Goal: Task Accomplishment & Management: Complete application form

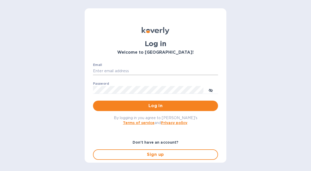
type input "[EMAIL_ADDRESS][DOMAIN_NAME]"
click at [150, 70] on input "[EMAIL_ADDRESS][DOMAIN_NAME]" at bounding box center [155, 71] width 125 height 8
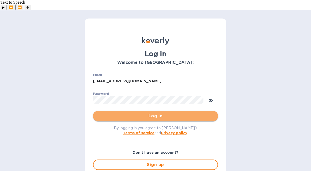
click at [185, 113] on span "Log in" at bounding box center [155, 116] width 117 height 6
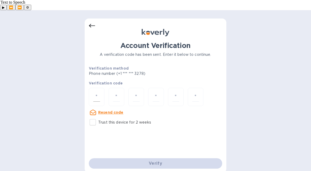
click at [96, 88] on div at bounding box center [97, 97] width 16 height 18
paste input "6"
type input "6"
type input "5"
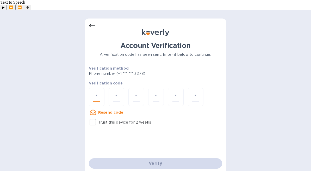
type input "2"
type input "7"
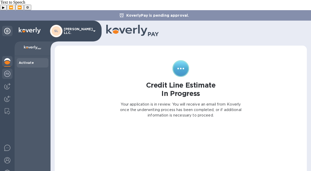
click at [4, 71] on img at bounding box center [7, 74] width 6 height 6
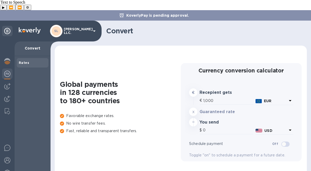
type input "1,177.44"
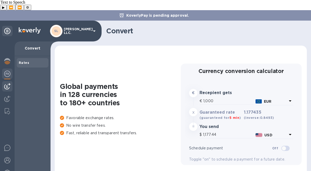
click at [8, 83] on img at bounding box center [7, 86] width 6 height 6
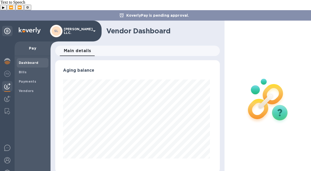
scroll to position [113, 163]
click at [37, 70] on span "Bills" at bounding box center [33, 72] width 28 height 5
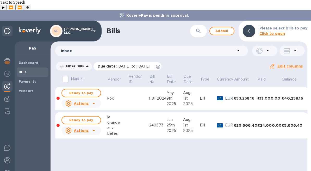
click at [162, 62] on div "Due date : 07/12/2025 to 11/09/2025" at bounding box center [128, 66] width 68 height 8
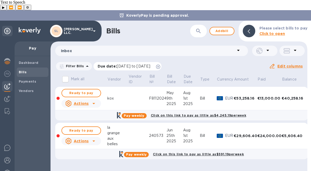
click at [160, 65] on icon at bounding box center [158, 67] width 4 height 4
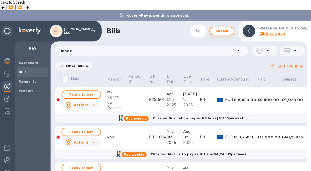
click at [225, 28] on span "Add bill" at bounding box center [222, 31] width 16 height 6
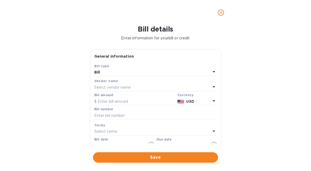
click at [163, 76] on div "Bill" at bounding box center [152, 72] width 116 height 7
click at [144, 64] on div "Bill type" at bounding box center [155, 65] width 123 height 5
click at [144, 84] on div "Select vendor name" at bounding box center [152, 87] width 116 height 7
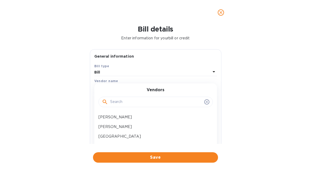
click at [139, 100] on input "text" at bounding box center [156, 102] width 92 height 8
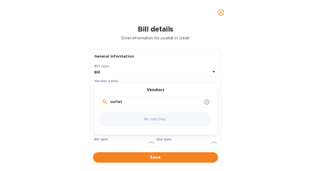
scroll to position [17, 0]
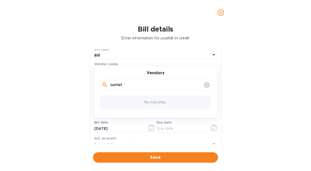
type input "curtet"
click at [142, 103] on div "No matches" at bounding box center [154, 102] width 111 height 14
click at [140, 86] on input "curtet" at bounding box center [156, 85] width 92 height 8
click at [206, 85] on icon at bounding box center [207, 85] width 4 height 4
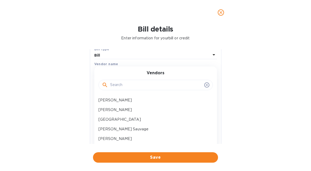
click at [223, 11] on icon "close" at bounding box center [220, 12] width 5 height 5
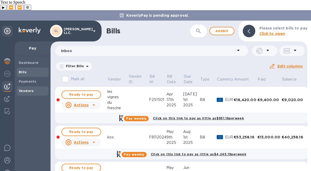
click at [29, 89] on b "Vendors" at bounding box center [26, 91] width 15 height 4
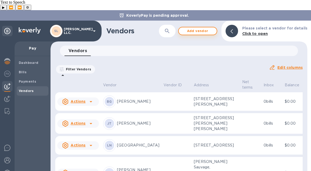
click at [204, 28] on span "Add vendor" at bounding box center [198, 31] width 30 height 6
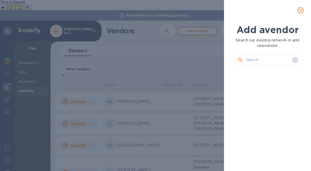
scroll to position [84, 69]
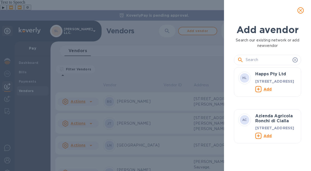
click at [274, 59] on input "text" at bounding box center [268, 60] width 45 height 8
type input "curtet"
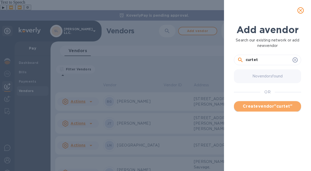
click at [272, 106] on span "Create vendor " curtet "" at bounding box center [267, 106] width 59 height 6
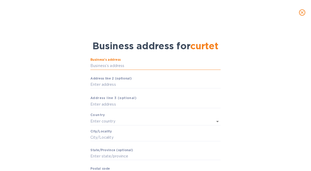
click at [122, 65] on input "Business’s аddress" at bounding box center [155, 66] width 130 height 8
click at [171, 65] on input "Business’s аddress" at bounding box center [155, 66] width 130 height 8
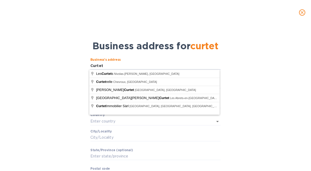
type input "Curtet"
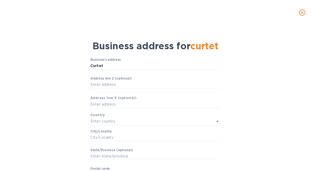
click at [49, 87] on div "Business’s аddress Curtet ​ Аddress line 2 (optional) ​ Аddress line 3 (optiona…" at bounding box center [155, 127] width 297 height 144
click at [125, 84] on input "Аddress line 2 (optional)" at bounding box center [155, 85] width 130 height 8
type input "36 Rue du Lavoir"
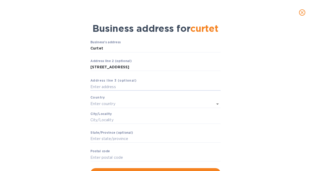
click at [180, 108] on div "Business’s аddress Curtet ​ Аddress line 2 (optional) 36 Rue du Lavoir ​ Аddres…" at bounding box center [155, 104] width 130 height 128
click at [215, 103] on icon "Open" at bounding box center [217, 104] width 6 height 6
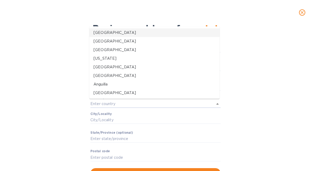
click at [137, 35] on li "United States" at bounding box center [154, 32] width 130 height 9
type input "United States"
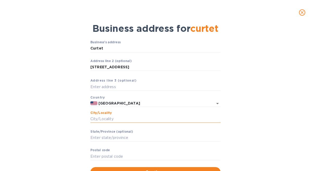
click at [158, 120] on input "Сity/Locаlity" at bounding box center [155, 119] width 130 height 8
click at [143, 115] on input "Сity/Locаlity" at bounding box center [155, 119] width 130 height 8
click at [182, 116] on input "Сity/Locаlity" at bounding box center [155, 119] width 130 height 8
click at [55, 110] on div "Business’s аddress Curtet ​ Аddress line 2 (optional) 36 Rue du Lavoir ​ Аddres…" at bounding box center [155, 108] width 297 height 143
click at [157, 119] on input "Сity/Locаlity" at bounding box center [155, 119] width 130 height 8
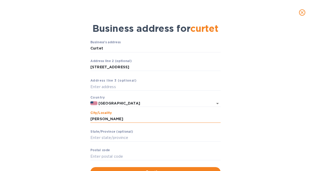
type input "Motz"
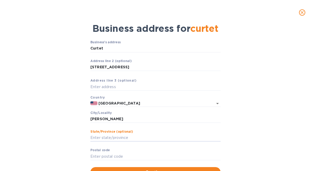
scroll to position [40, 0]
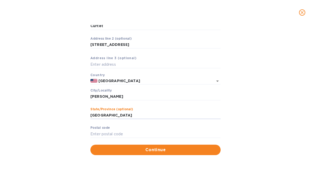
type input "Savoie"
click at [171, 134] on input "Pоstal cоde" at bounding box center [155, 134] width 130 height 8
paste input "73310"
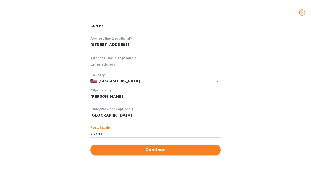
type input "73310"
click at [121, 148] on span "Continue" at bounding box center [156, 150] width 122 height 6
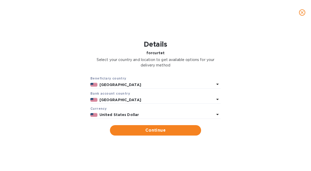
click at [158, 81] on div "United States" at bounding box center [156, 85] width 117 height 8
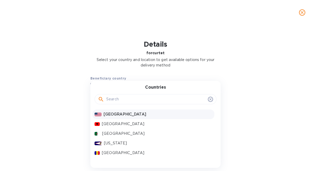
click at [148, 99] on input "text" at bounding box center [155, 99] width 99 height 8
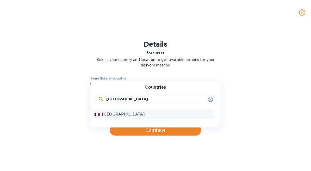
type input "france"
click at [130, 116] on p "France" at bounding box center [157, 113] width 110 height 5
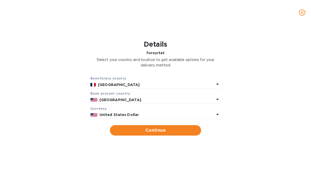
click at [140, 98] on p "United States" at bounding box center [156, 99] width 115 height 5
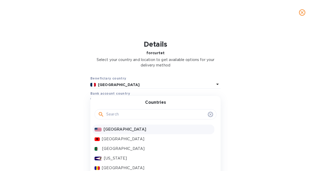
click at [134, 117] on input "text" at bounding box center [155, 114] width 99 height 8
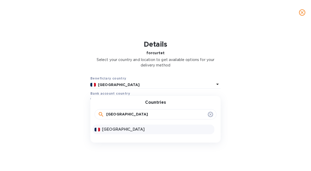
type input "france"
click at [125, 129] on p "France" at bounding box center [157, 129] width 110 height 5
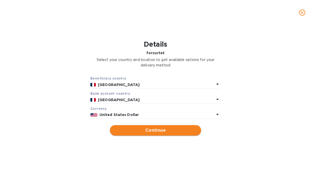
click at [142, 132] on span "Continue" at bounding box center [155, 130] width 83 height 6
type input "curtet"
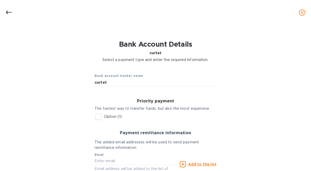
click at [96, 117] on input "Option (1)" at bounding box center [98, 116] width 11 height 11
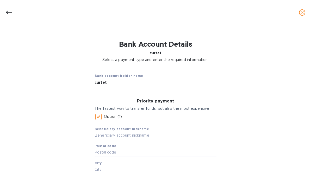
click at [96, 117] on input "Option (1)" at bounding box center [98, 116] width 11 height 11
checkbox input "false"
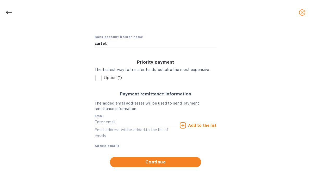
scroll to position [52, 0]
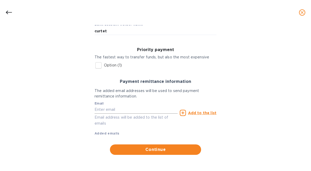
click at [135, 109] on input "text" at bounding box center [136, 110] width 83 height 8
click at [144, 110] on input "text" at bounding box center [136, 110] width 83 height 8
paste input "contact@vigneronscurtet.fr"
type input "contact@vigneronscurtet.fr"
click at [205, 112] on u "Add to the list" at bounding box center [202, 113] width 28 height 4
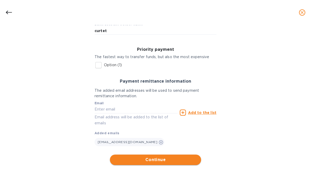
click at [155, 161] on span "Continue" at bounding box center [155, 160] width 83 height 6
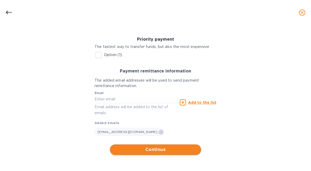
click at [159, 150] on span "Continue" at bounding box center [155, 149] width 83 height 6
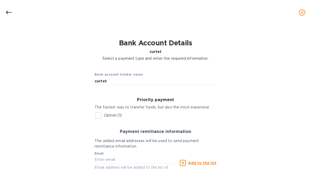
scroll to position [0, 0]
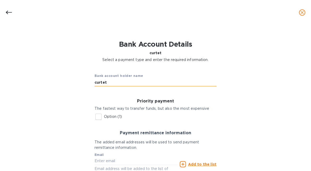
click at [113, 84] on input "curtet" at bounding box center [156, 82] width 122 height 8
click at [169, 84] on input "curtet" at bounding box center [156, 82] width 122 height 8
paste input "CURTET"
type input "CURTET"
click at [98, 118] on input "Option (1)" at bounding box center [98, 116] width 11 height 11
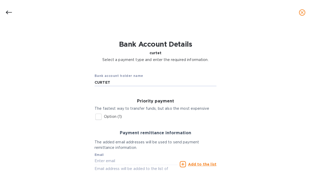
checkbox input "true"
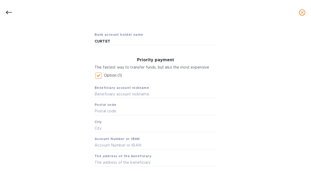
scroll to position [41, 0]
click at [118, 93] on input "text" at bounding box center [156, 94] width 122 height 8
paste input "CURTET"
type input "CURTET"
click at [102, 115] on input "text" at bounding box center [156, 111] width 122 height 8
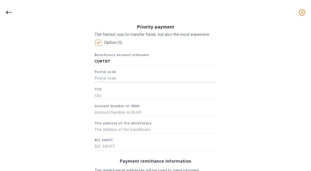
scroll to position [74, 0]
click at [171, 111] on input "text" at bounding box center [156, 112] width 122 height 8
click at [150, 111] on input "text" at bounding box center [156, 112] width 122 height 8
paste input "FR7610278024360002093369995"
type input "FR7610278024360002093369995"
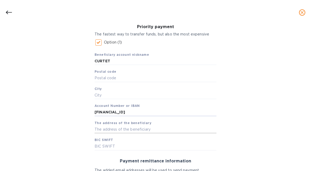
click at [120, 131] on input "text" at bounding box center [156, 130] width 122 height 8
click at [79, 121] on div "Bank account holder name CURTET Priority payment The fastest way to transfer fu…" at bounding box center [155, 119] width 297 height 256
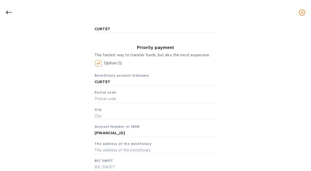
scroll to position [53, 0]
click at [98, 66] on input "Option (1)" at bounding box center [98, 63] width 11 height 11
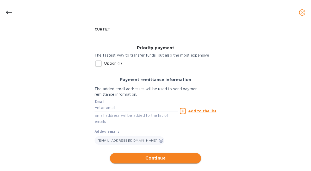
click at [163, 155] on button "Continue" at bounding box center [155, 158] width 91 height 10
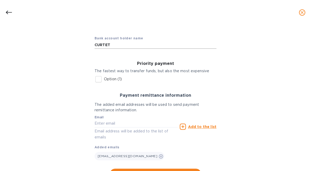
scroll to position [62, 0]
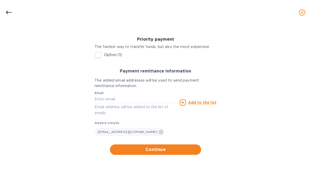
click at [135, 76] on div "The added email addresses will be used to send payment remittance information." at bounding box center [155, 83] width 126 height 15
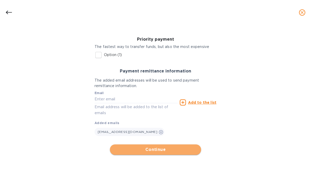
click at [142, 145] on button "Continue" at bounding box center [155, 149] width 91 height 10
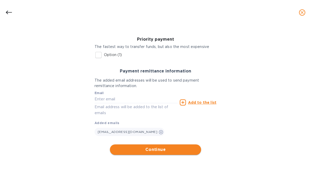
click at [143, 148] on span "Continue" at bounding box center [155, 149] width 83 height 6
click at [95, 55] on input "Option (1)" at bounding box center [98, 54] width 11 height 11
checkbox input "true"
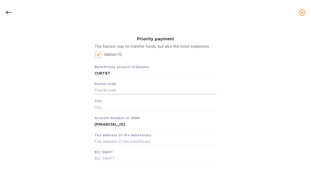
click at [130, 88] on input "text" at bounding box center [156, 90] width 122 height 8
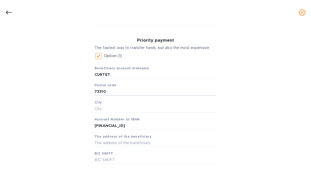
type input "73310"
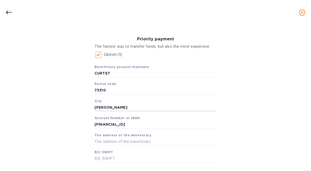
type input "MOTZ"
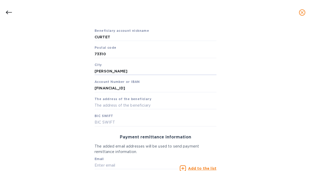
scroll to position [134, 0]
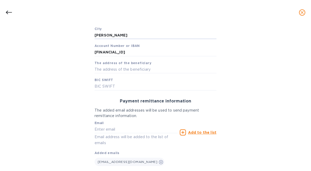
click at [242, 99] on div "Bank account holder name CURTET Priority payment The fastest way to transfer fu…" at bounding box center [155, 59] width 297 height 256
click at [155, 86] on input "text" at bounding box center [156, 87] width 122 height 8
paste input "CMCIFR2A"
type input "CMCIFR2A"
click at [155, 71] on input "text" at bounding box center [156, 70] width 122 height 8
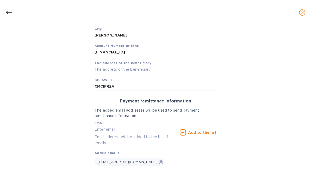
click at [181, 69] on input "text" at bounding box center [156, 70] width 122 height 8
paste input "36 Rue du lavoir"
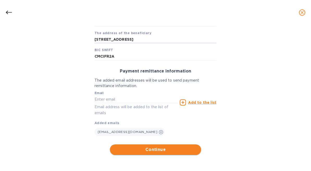
type input "36 Rue du Lavoir"
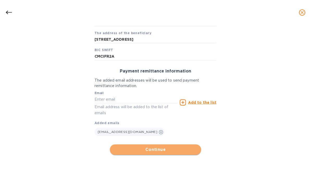
click at [165, 149] on span "Continue" at bounding box center [155, 149] width 83 height 6
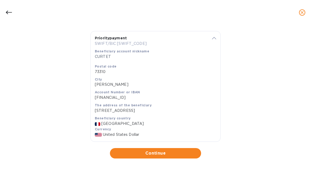
scroll to position [95, 0]
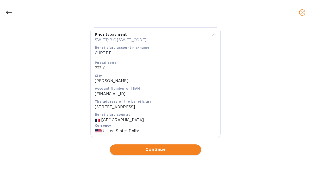
click at [176, 150] on span "Continue" at bounding box center [155, 149] width 83 height 6
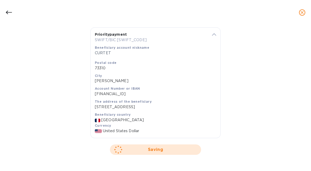
scroll to position [0, 0]
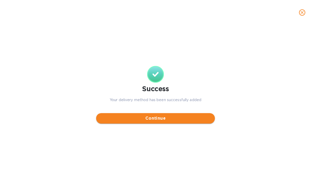
click at [159, 116] on span "Continue" at bounding box center [155, 118] width 110 height 6
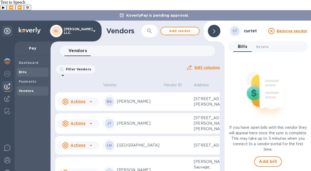
click at [30, 70] on span "Bills" at bounding box center [33, 72] width 28 height 5
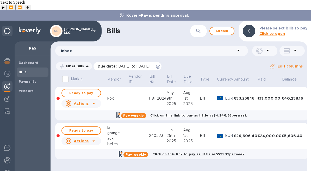
click at [160, 65] on icon at bounding box center [158, 67] width 4 height 4
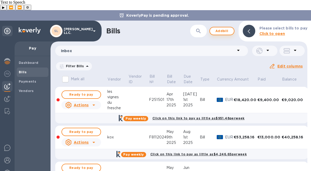
click at [228, 28] on span "Add bill" at bounding box center [222, 31] width 16 height 6
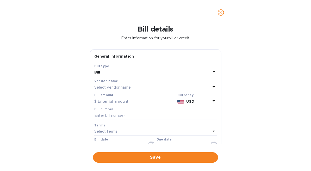
click at [157, 85] on div "Select vendor name" at bounding box center [152, 87] width 116 height 7
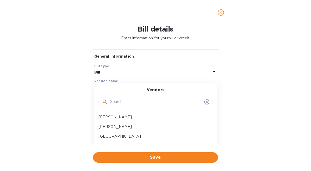
click at [151, 102] on input "text" at bounding box center [156, 102] width 92 height 8
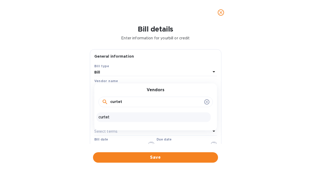
type input "curtet"
click at [145, 116] on p "curtet" at bounding box center [153, 116] width 110 height 5
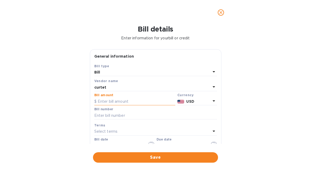
click at [139, 102] on input "text" at bounding box center [134, 101] width 81 height 8
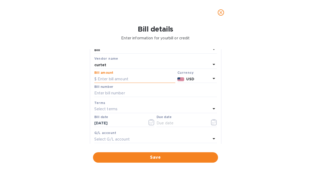
scroll to position [23, 0]
click at [170, 94] on input "text" at bounding box center [155, 93] width 123 height 8
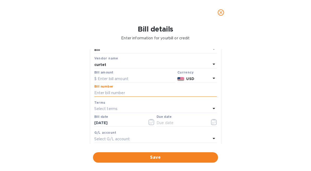
paste input "16,816.99"
type input "16,816.99"
click at [130, 78] on input "text" at bounding box center [134, 79] width 81 height 8
paste input "16,816.99"
type input "16,816.99"
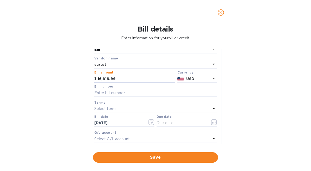
click at [208, 81] on p "USD" at bounding box center [198, 78] width 24 height 5
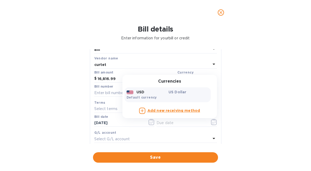
click at [173, 92] on p "US Dollar" at bounding box center [189, 91] width 40 height 5
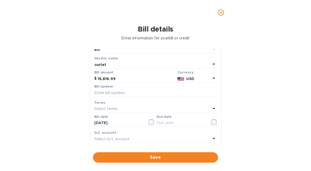
click at [196, 77] on p "USD" at bounding box center [198, 78] width 24 height 5
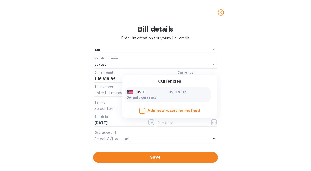
click at [157, 111] on b "Add new receiving method" at bounding box center [173, 110] width 53 height 4
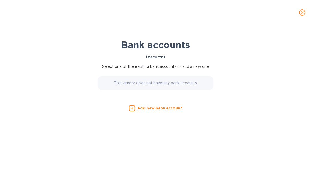
click at [302, 14] on icon "close" at bounding box center [302, 12] width 5 height 5
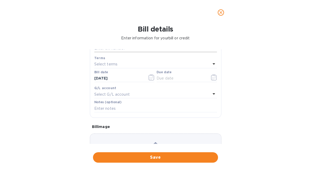
scroll to position [0, 0]
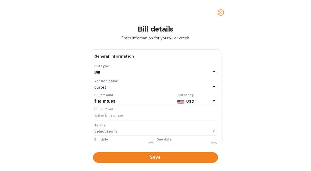
click at [197, 99] on p "USD" at bounding box center [198, 101] width 24 height 5
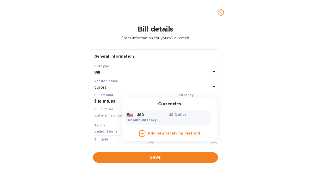
click at [135, 119] on b "Default currency" at bounding box center [142, 120] width 30 height 4
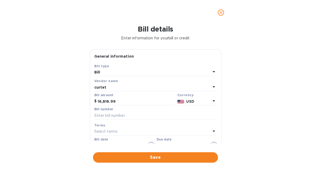
click at [196, 103] on p "USD" at bounding box center [198, 101] width 24 height 5
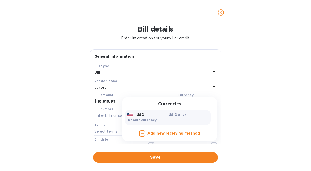
click at [195, 74] on div "Bill" at bounding box center [152, 72] width 116 height 7
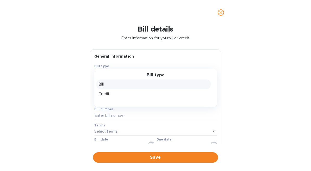
click at [218, 13] on span "close" at bounding box center [221, 12] width 6 height 6
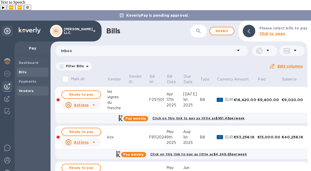
click at [30, 86] on div "Vendors" at bounding box center [33, 90] width 32 height 9
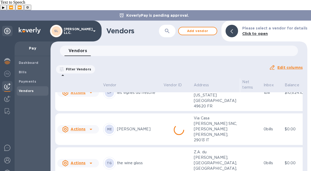
scroll to position [459, 0]
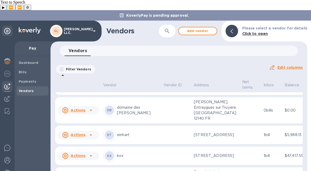
click at [139, 91] on div "CT curtet" at bounding box center [131, 84] width 56 height 13
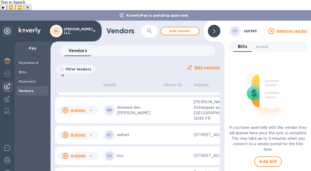
scroll to position [242, 0]
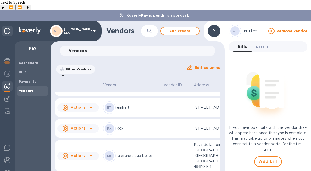
click at [261, 44] on span "Details 0" at bounding box center [262, 46] width 13 height 5
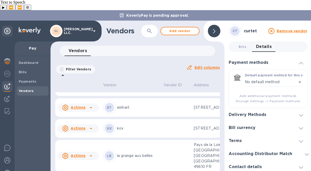
scroll to position [18, 0]
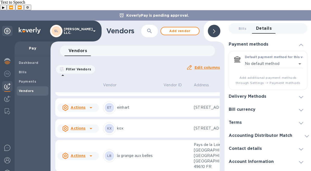
click at [256, 90] on div "Delivery Methods" at bounding box center [268, 96] width 79 height 13
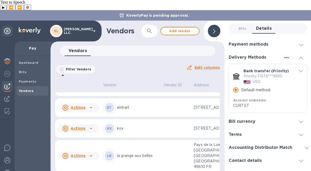
click at [256, 119] on div "Bill currency" at bounding box center [244, 121] width 31 height 5
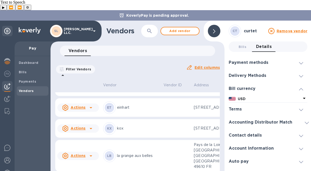
click at [269, 96] on p "USD" at bounding box center [269, 98] width 63 height 5
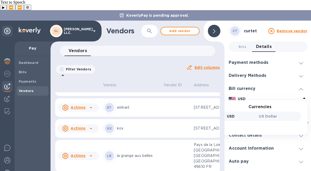
click at [243, 113] on div "USD" at bounding box center [237, 116] width 42 height 7
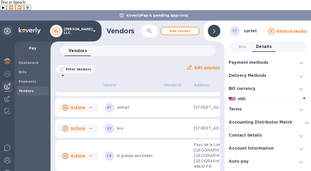
click at [304, 98] on icon at bounding box center [304, 98] width 3 height 1
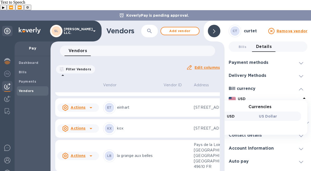
click at [272, 114] on p "US Dollar" at bounding box center [279, 116] width 40 height 5
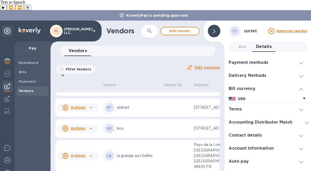
click at [253, 95] on div "USD" at bounding box center [269, 99] width 65 height 8
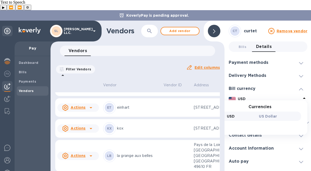
click at [233, 114] on p "USD" at bounding box center [231, 116] width 8 height 5
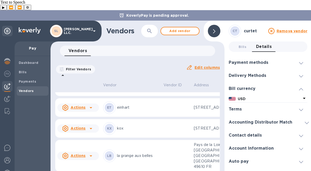
click at [245, 97] on b "USD" at bounding box center [242, 99] width 8 height 4
click at [244, 97] on b "USD" at bounding box center [242, 99] width 8 height 4
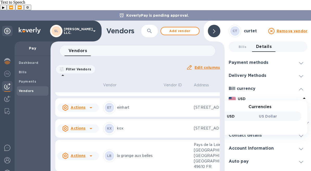
click at [265, 95] on div "USD" at bounding box center [269, 99] width 65 height 8
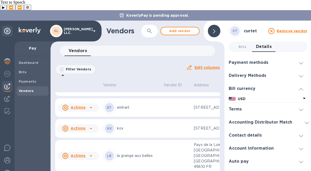
click at [286, 82] on div "Bill currency" at bounding box center [268, 88] width 79 height 13
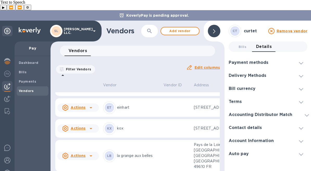
click at [212, 65] on u "Edit columns" at bounding box center [207, 67] width 25 height 4
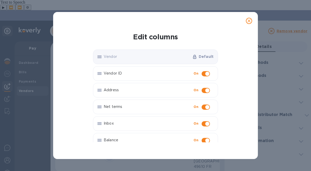
click at [253, 19] on button "close" at bounding box center [249, 21] width 13 height 13
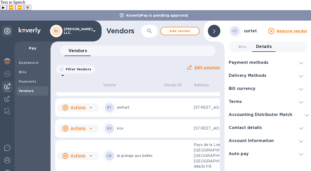
click at [250, 29] on h3 "curtet" at bounding box center [254, 31] width 21 height 5
click at [241, 44] on span "Bills 0" at bounding box center [243, 46] width 8 height 5
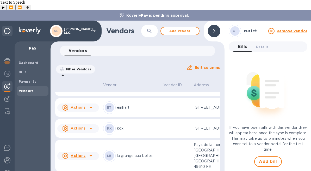
click at [29, 86] on div "Vendors" at bounding box center [33, 90] width 32 height 9
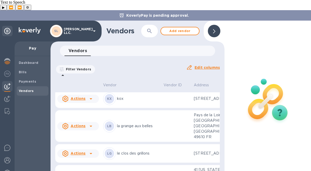
scroll to position [258, 0]
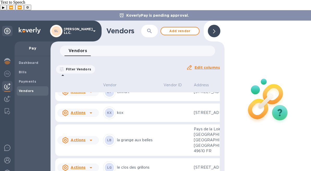
click at [91, 45] on icon at bounding box center [91, 42] width 6 height 6
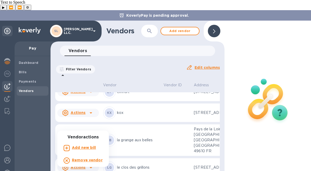
click at [91, 160] on b "Remove vendor" at bounding box center [87, 160] width 31 height 4
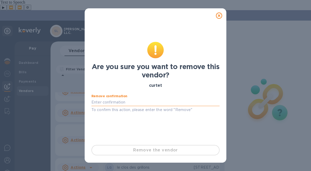
click at [148, 102] on input "text" at bounding box center [155, 102] width 128 height 8
type input "Remove"
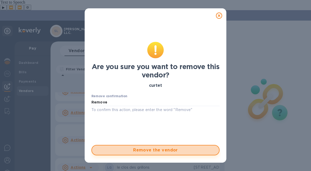
click at [165, 148] on span "Remove the vendor" at bounding box center [155, 150] width 119 height 6
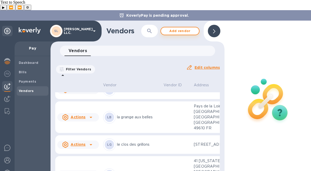
click at [185, 28] on span "Add vendor" at bounding box center [180, 31] width 30 height 6
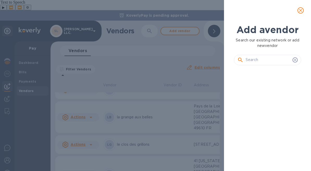
scroll to position [84, 69]
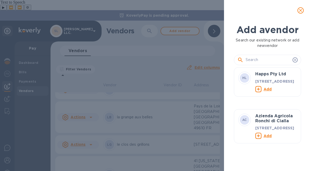
click at [273, 58] on input "text" at bounding box center [268, 60] width 45 height 8
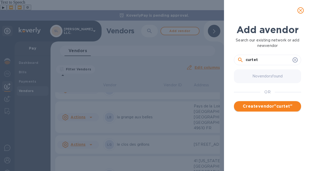
type input "curtet"
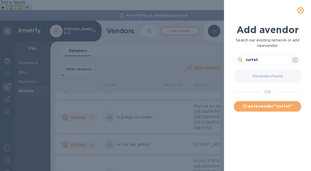
click at [268, 103] on span "Create vendor " curtet "" at bounding box center [267, 106] width 59 height 6
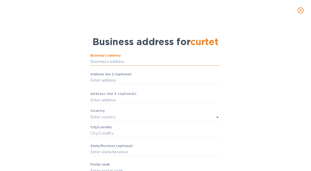
click at [124, 66] on input "Business’s аddress" at bounding box center [155, 62] width 130 height 8
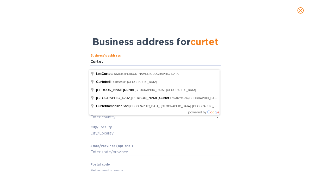
type input "Curtet"
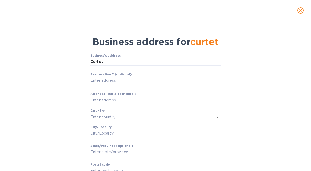
click at [63, 106] on div "Business’s аddress Curtet ​ Аddress line 2 (optional) ​ Аddress line 3 (optiona…" at bounding box center [155, 123] width 297 height 144
click at [155, 84] on input "Аddress line 2 (optional)" at bounding box center [155, 81] width 130 height 8
click at [153, 72] on p "​" at bounding box center [155, 69] width 130 height 6
click at [153, 66] on input "Curtet" at bounding box center [155, 62] width 130 height 8
click at [173, 66] on input "Business’s аddress" at bounding box center [155, 62] width 130 height 8
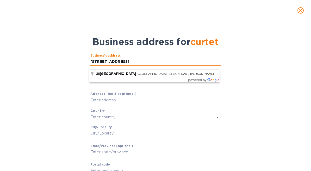
paste input "Rue du lavoir"
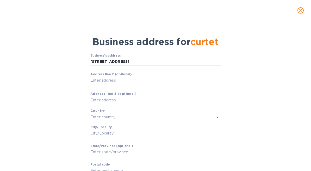
type input "36 Rue du Lavoir"
type input "France"
type input "Nissan-lez-Enserune"
type input "Occitanie"
type input "34440"
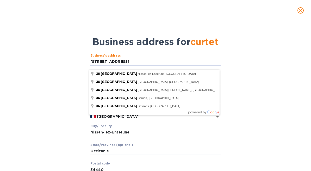
paste input "Chateaufort"
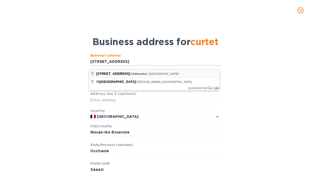
type input "36 Rue du Lavoir"
type input "Châteaufort"
type input "IDF"
type input "78117"
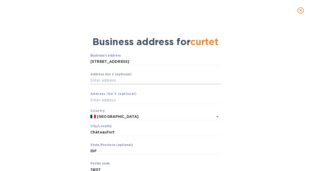
scroll to position [18, 0]
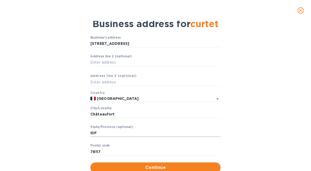
click at [129, 137] on input "IDF" at bounding box center [155, 133] width 130 height 8
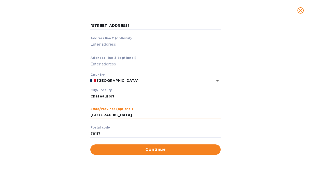
scroll to position [40, 0]
type input "Savoie"
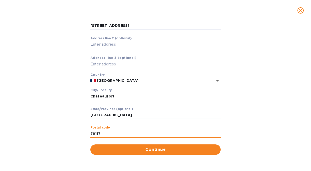
click at [108, 132] on input "78117" at bounding box center [155, 134] width 130 height 8
type input "73310"
click at [120, 97] on input "Châteaufort" at bounding box center [155, 96] width 130 height 8
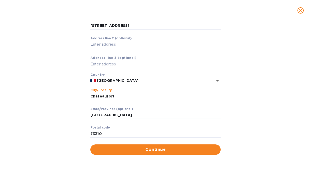
click at [133, 97] on input "Châteaufort" at bounding box center [155, 96] width 130 height 8
type input "N"
type input "Motz"
click at [70, 109] on div "Business’s аddress 36 Rue du Lavoir ​ Аddress line 2 (optional) ​ Аddress line …" at bounding box center [155, 86] width 297 height 143
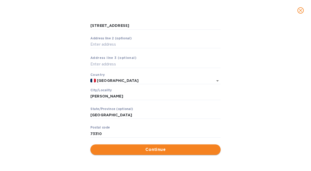
click at [141, 147] on span "Continue" at bounding box center [156, 149] width 122 height 6
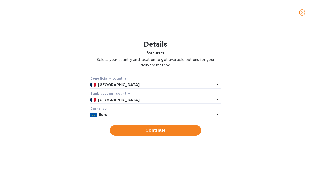
click at [116, 79] on b "Beneficiary country" at bounding box center [108, 78] width 36 height 4
click at [158, 130] on span "Continue" at bounding box center [155, 130] width 83 height 6
type input "curtet"
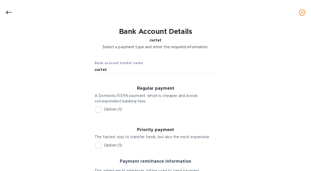
scroll to position [15, 0]
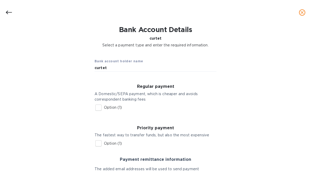
click at [111, 108] on p "Option (1)" at bounding box center [113, 107] width 18 height 5
click at [104, 108] on input "Option (1)" at bounding box center [98, 107] width 11 height 11
checkbox input "true"
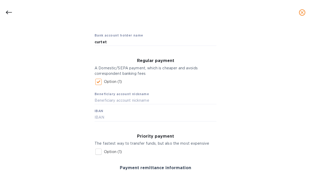
scroll to position [52, 0]
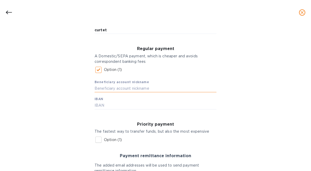
click at [160, 86] on input "text" at bounding box center [156, 88] width 122 height 8
click at [1, 78] on div "Details for curtet Select your country and location to get available options fo…" at bounding box center [155, 98] width 311 height 146
click at [169, 89] on input "text" at bounding box center [156, 88] width 122 height 8
type input "c"
type input "Curtet"
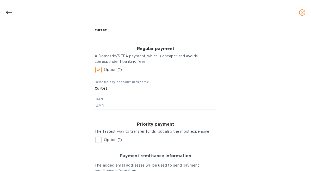
click at [139, 110] on div "Regular payment A Domestic/SEPA payment, which is cheaper and avoids correspond…" at bounding box center [155, 77] width 130 height 71
click at [139, 107] on input "text" at bounding box center [156, 106] width 122 height 8
paste input "FR7610278024360002093369995"
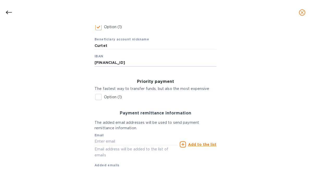
scroll to position [127, 0]
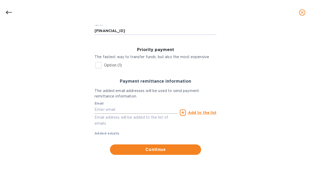
type input "FR7610278024360002093369995"
click at [141, 107] on input "text" at bounding box center [136, 110] width 83 height 8
type input "cu"
type input "vi"
paste input "contact@vigneronscurtet.fr"
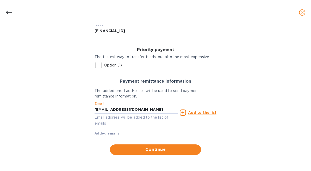
type input "contact@vigneronscurtet.fr"
click at [195, 110] on u "Add to the list" at bounding box center [202, 112] width 28 height 4
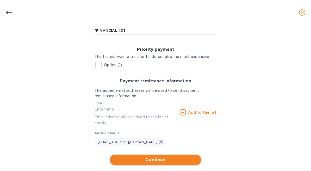
click at [171, 160] on span "Continue" at bounding box center [155, 160] width 83 height 6
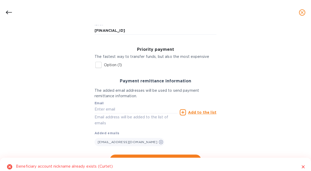
scroll to position [0, 0]
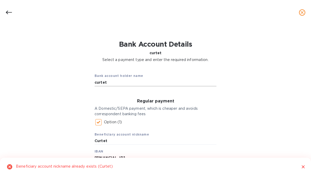
click at [129, 79] on input "curtet" at bounding box center [156, 82] width 122 height 8
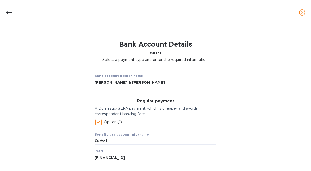
click at [117, 83] on input "Florian & Marie Curtet" at bounding box center [156, 82] width 122 height 8
drag, startPoint x: 117, startPoint y: 83, endPoint x: 90, endPoint y: 83, distance: 26.6
click at [90, 83] on div "Bank account holder name Florian & Marie Curtet" at bounding box center [155, 80] width 130 height 22
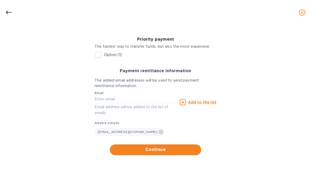
type input "Marie & Florian Curtet"
click at [151, 154] on button "Continue" at bounding box center [155, 149] width 91 height 10
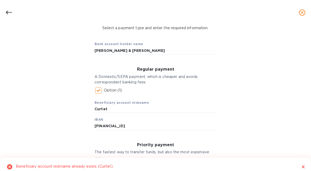
scroll to position [65, 0]
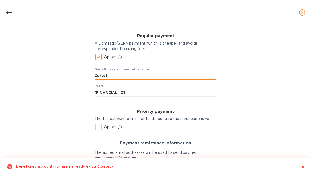
click at [124, 75] on input "Curtet" at bounding box center [156, 76] width 122 height 8
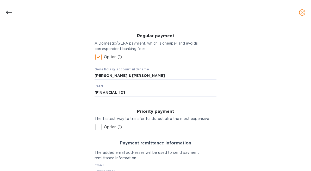
scroll to position [138, 0]
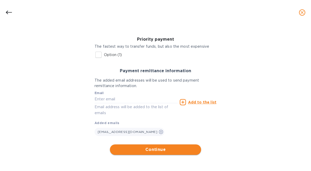
type input "Marie & Florian Curtet"
click at [140, 150] on span "Continue" at bounding box center [155, 149] width 83 height 6
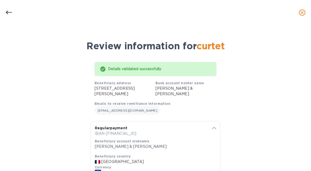
scroll to position [42, 0]
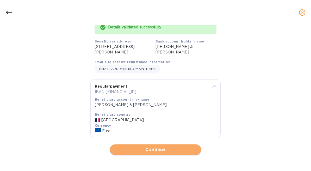
click at [146, 145] on button "Continue" at bounding box center [155, 149] width 91 height 10
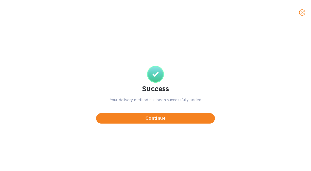
scroll to position [0, 0]
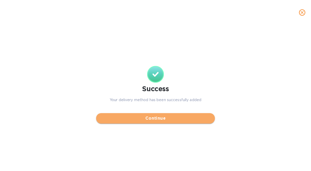
click at [161, 121] on span "Continue" at bounding box center [155, 118] width 110 height 6
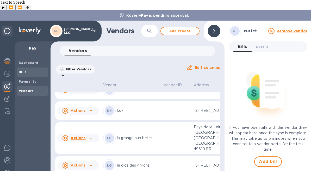
click at [29, 70] on span "Bills" at bounding box center [33, 72] width 28 height 5
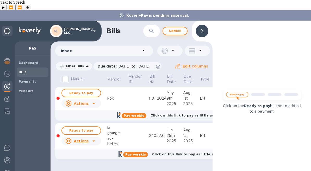
click at [178, 28] on span "Add bill" at bounding box center [175, 31] width 16 height 6
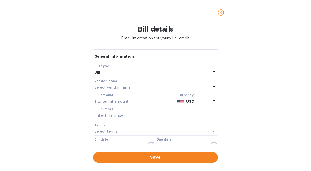
click at [144, 73] on div "Bill" at bounding box center [152, 72] width 116 height 7
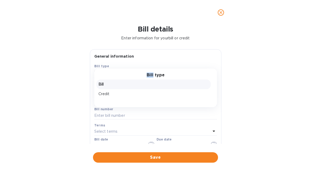
click at [144, 73] on div "Bill type" at bounding box center [156, 75] width 110 height 5
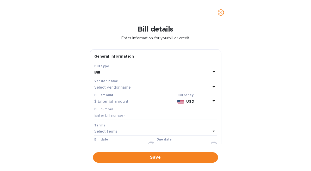
click at [142, 54] on div "General information" at bounding box center [155, 56] width 123 height 5
click at [145, 88] on div "Select vendor name" at bounding box center [152, 87] width 116 height 7
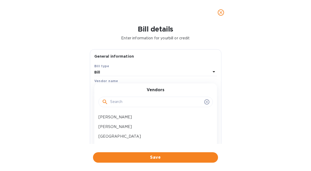
click at [139, 103] on input "text" at bounding box center [156, 102] width 92 height 8
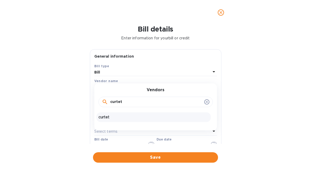
type input "curtet"
click at [129, 118] on p "curtet" at bounding box center [153, 116] width 110 height 5
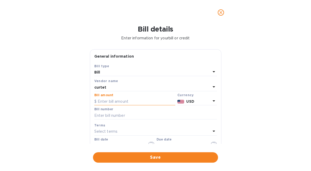
click at [127, 101] on input "text" at bounding box center [134, 101] width 81 height 8
click at [202, 100] on p "USD" at bounding box center [198, 101] width 24 height 5
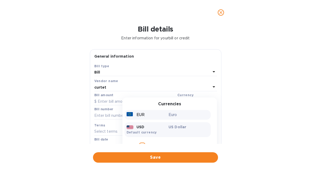
click at [175, 116] on p "Euro" at bounding box center [189, 114] width 40 height 5
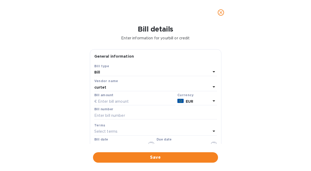
click at [138, 97] on div "Bill amount" at bounding box center [134, 99] width 81 height 12
click at [136, 100] on input "text" at bounding box center [134, 101] width 81 height 8
click at [137, 88] on div "curtet" at bounding box center [152, 87] width 116 height 7
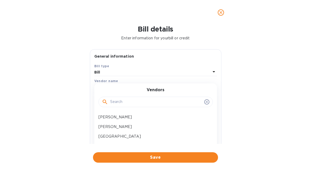
click at [140, 104] on input "text" at bounding box center [156, 102] width 92 height 8
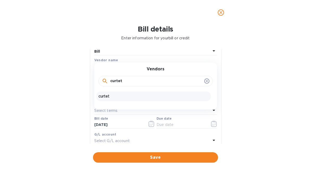
scroll to position [33, 0]
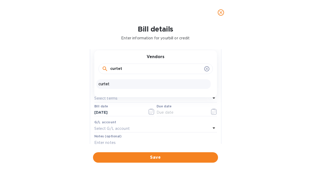
type input "curtet"
click at [205, 70] on icon at bounding box center [207, 69] width 4 height 4
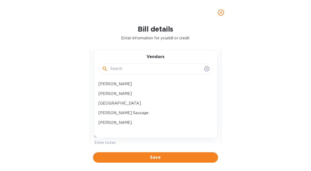
click at [134, 72] on input "text" at bounding box center [156, 69] width 92 height 8
click at [72, 79] on div "Bill details Enter information for your bill or credit General information Save…" at bounding box center [155, 98] width 311 height 146
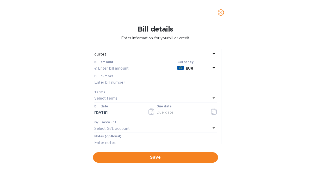
scroll to position [13, 0]
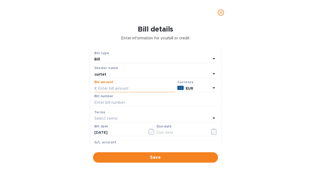
click at [127, 86] on input "text" at bounding box center [134, 88] width 81 height 8
type input "16,816"
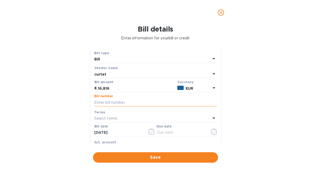
click at [130, 104] on input "text" at bounding box center [155, 102] width 123 height 8
paste input "1293"
type input "1293"
click at [129, 119] on div "Select terms" at bounding box center [152, 118] width 116 height 7
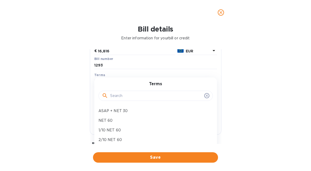
scroll to position [58, 0]
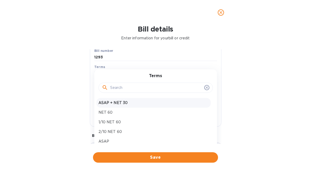
click at [136, 106] on div "ASAP + NET 30" at bounding box center [153, 103] width 114 height 10
type input "10/10/2025"
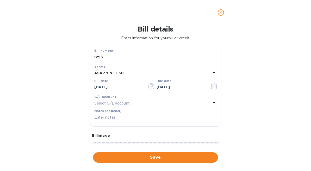
scroll to position [71, 0]
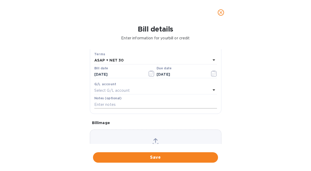
click at [124, 104] on input "text" at bounding box center [155, 105] width 123 height 8
click at [68, 111] on div "Bill details Enter information for your bill or credit General information Save…" at bounding box center [155, 98] width 311 height 146
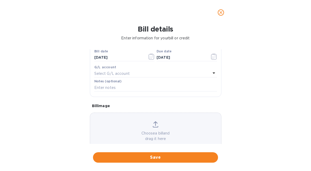
scroll to position [69, 0]
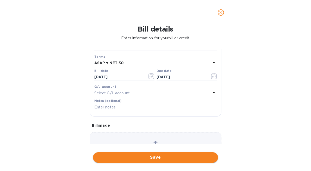
click at [170, 160] on span "Save" at bounding box center [155, 157] width 117 height 6
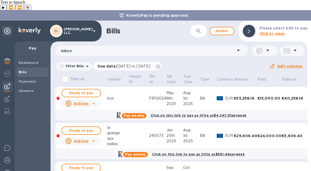
click at [160, 65] on icon at bounding box center [158, 67] width 4 height 4
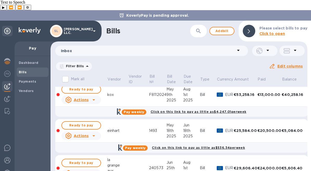
scroll to position [100, 0]
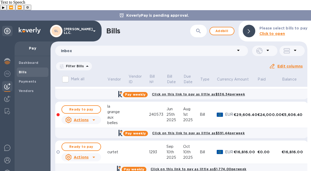
click at [123, 149] on div "curtet" at bounding box center [117, 151] width 21 height 5
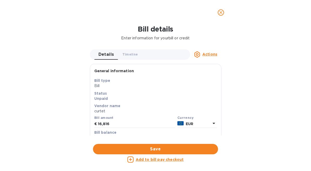
scroll to position [138, 0]
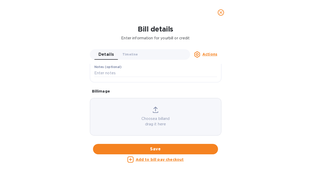
click at [150, 112] on div "Choose a bill and drag it here" at bounding box center [155, 117] width 131 height 20
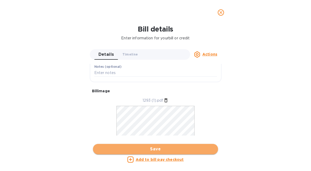
click at [164, 145] on button "Save" at bounding box center [155, 149] width 125 height 10
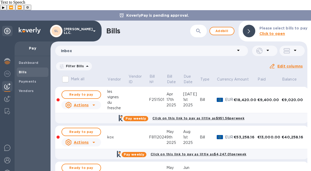
scroll to position [100, 0]
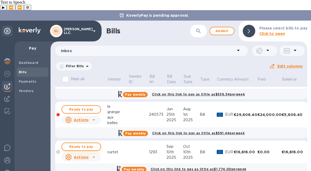
click at [91, 144] on span "Ready to pay" at bounding box center [81, 147] width 30 height 6
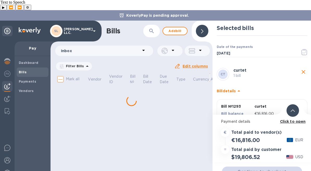
scroll to position [28, 0]
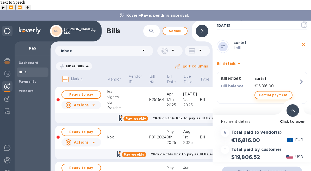
click at [264, 92] on span "Partial payment" at bounding box center [273, 95] width 29 height 6
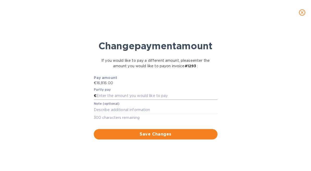
click at [191, 100] on input "text" at bounding box center [156, 96] width 121 height 8
type input "2,000"
click at [180, 137] on span "Save Changes" at bounding box center [155, 134] width 115 height 6
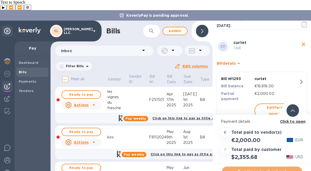
click at [255, 169] on span "Continue to checkout" at bounding box center [262, 172] width 72 height 6
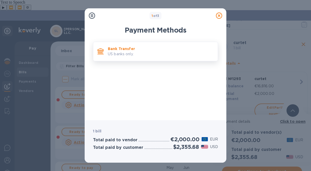
click at [165, 50] on p "Bank Transfer" at bounding box center [161, 48] width 106 height 5
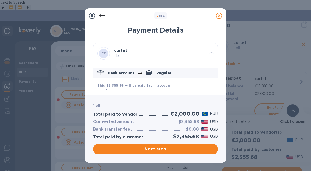
scroll to position [79, 0]
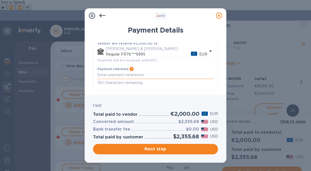
click at [146, 74] on textarea "default-method" at bounding box center [155, 75] width 116 height 4
type textarea "P"
type textarea "INovi"
type textarea "Upfront payment 1"
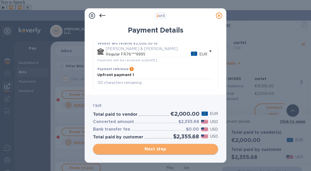
click at [162, 149] on span "Next step" at bounding box center [155, 149] width 117 height 6
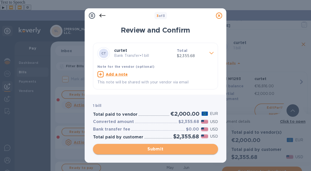
click at [146, 148] on span "Submit" at bounding box center [155, 149] width 117 height 6
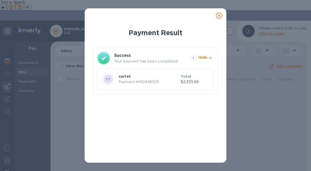
click at [219, 14] on icon at bounding box center [219, 16] width 6 height 6
